Goal: Navigation & Orientation: Find specific page/section

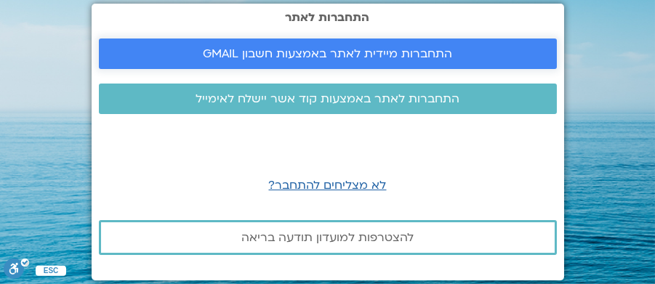
click at [321, 53] on span "התחברות מיידית לאתר באמצעות חשבון GMAIL" at bounding box center [327, 53] width 249 height 13
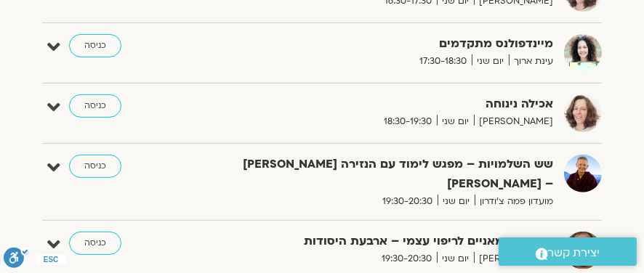
scroll to position [1090, 0]
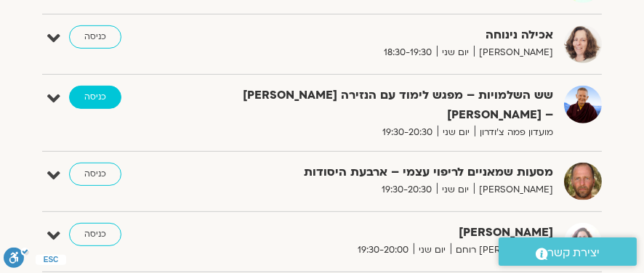
click at [95, 93] on link "כניסה" at bounding box center [95, 97] width 52 height 23
